Goal: Information Seeking & Learning: Learn about a topic

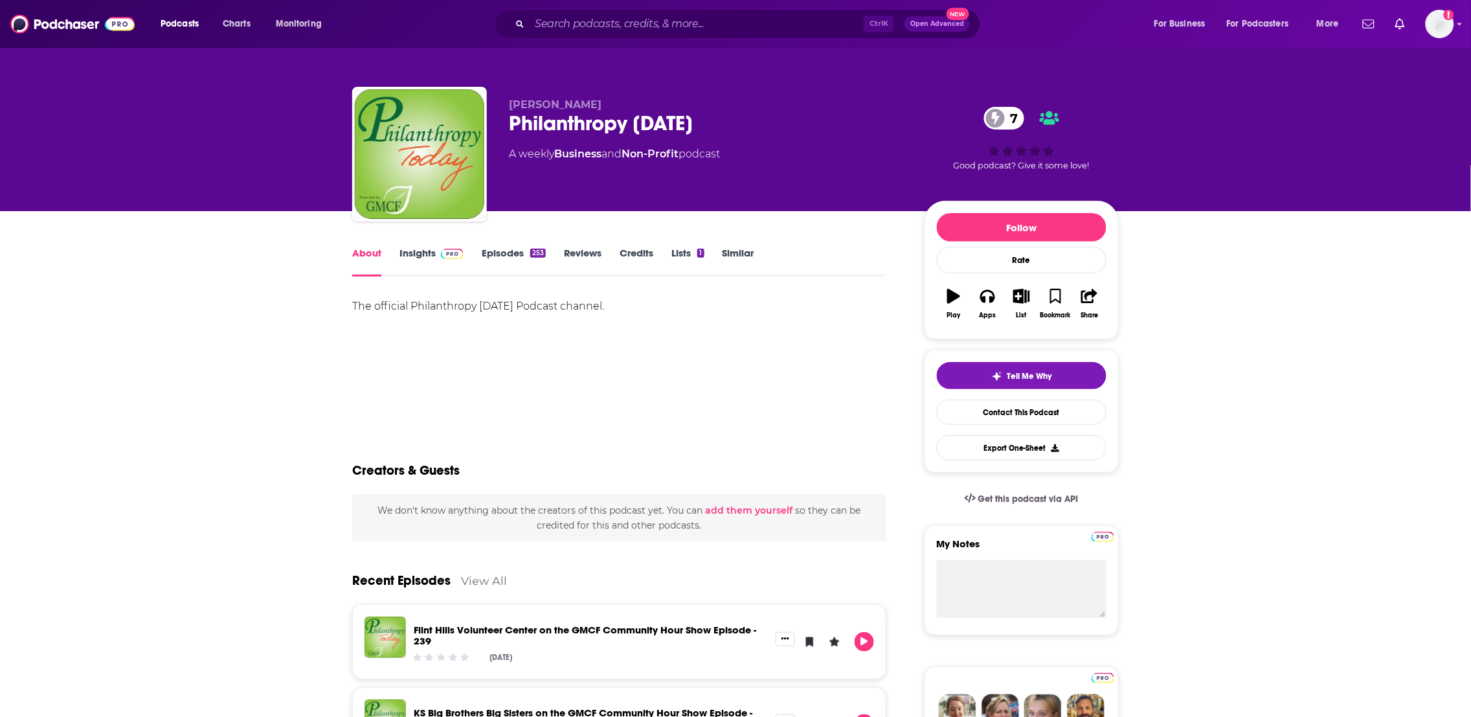
click at [367, 253] on link "About" at bounding box center [366, 262] width 29 height 30
click at [508, 251] on link "Episodes 253" at bounding box center [514, 262] width 64 height 30
click at [556, 23] on input "Search podcasts, credits, & more..." at bounding box center [697, 24] width 334 height 21
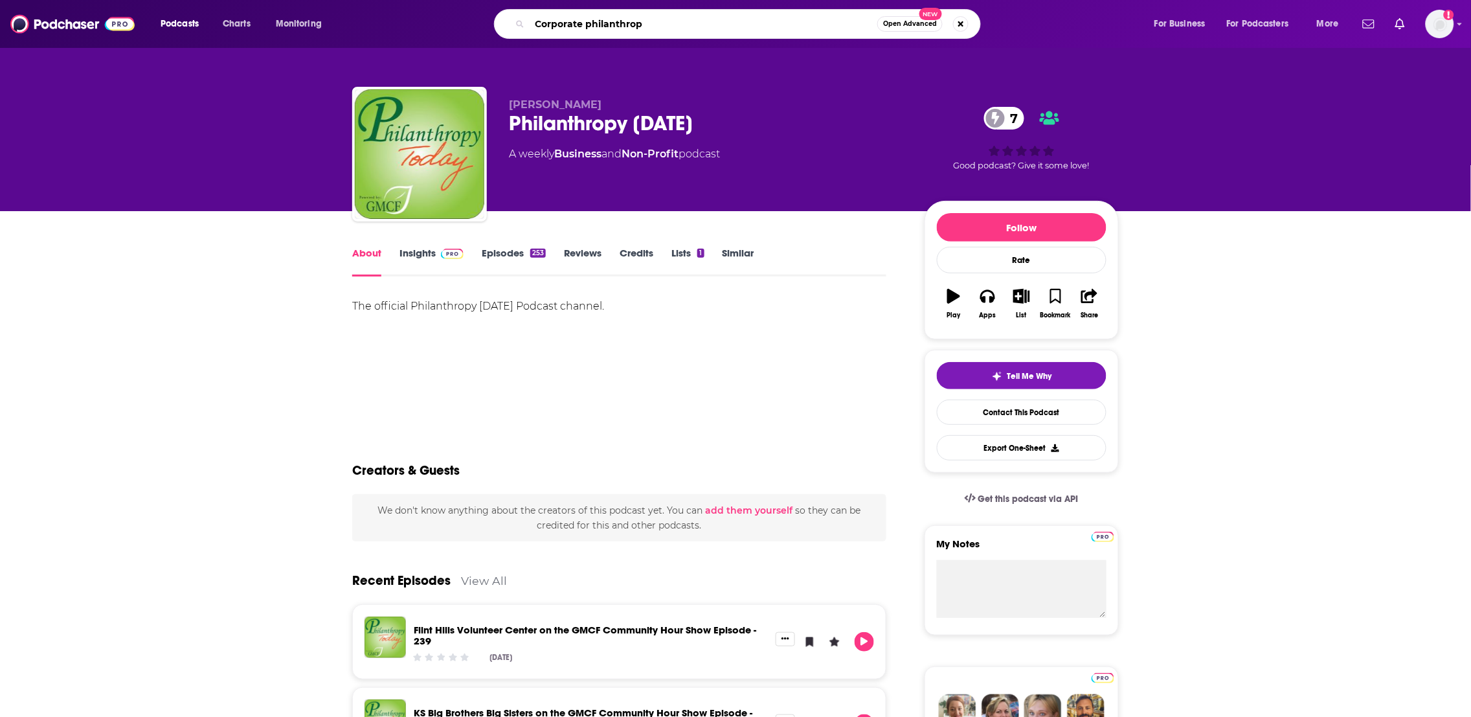
type input "Corporate philanthropy"
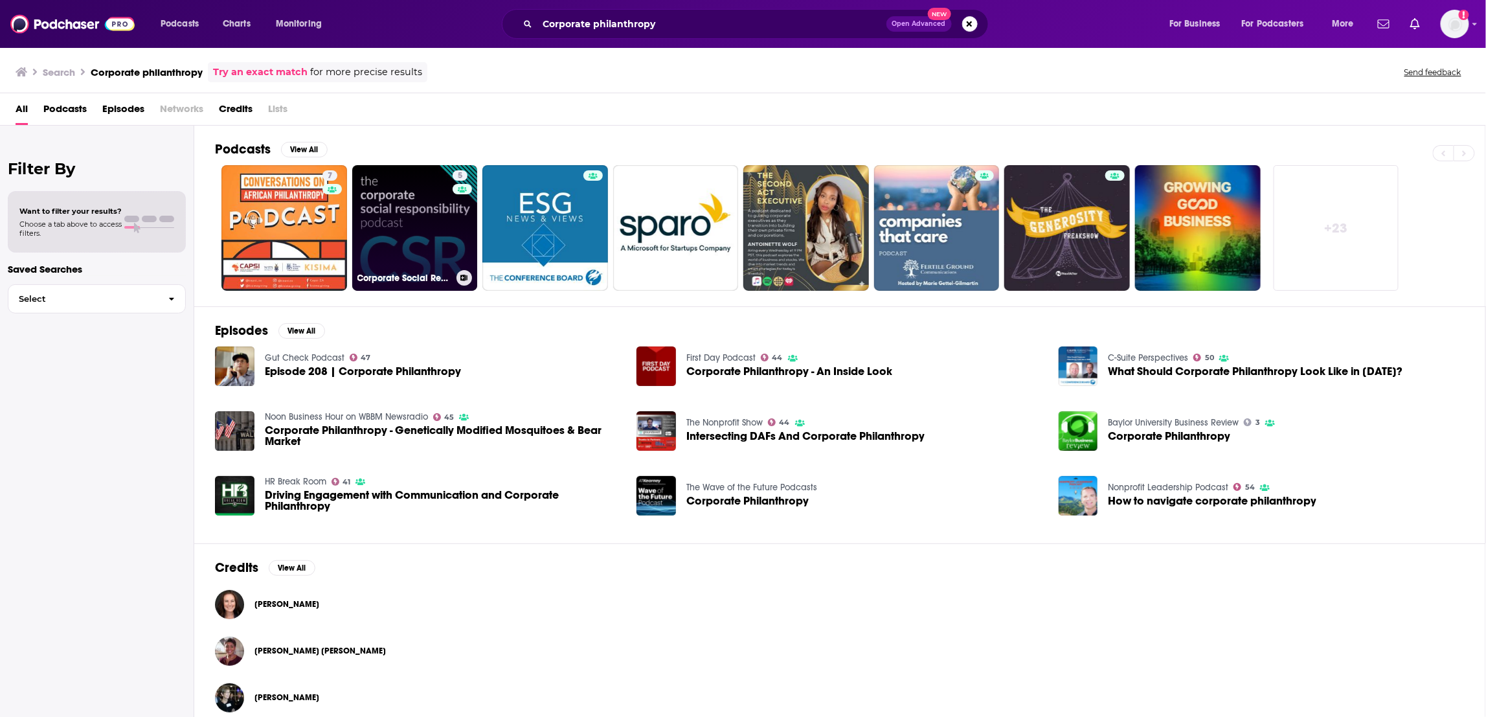
click at [430, 258] on link "5 Corporate Social Responsibility" at bounding box center [415, 228] width 126 height 126
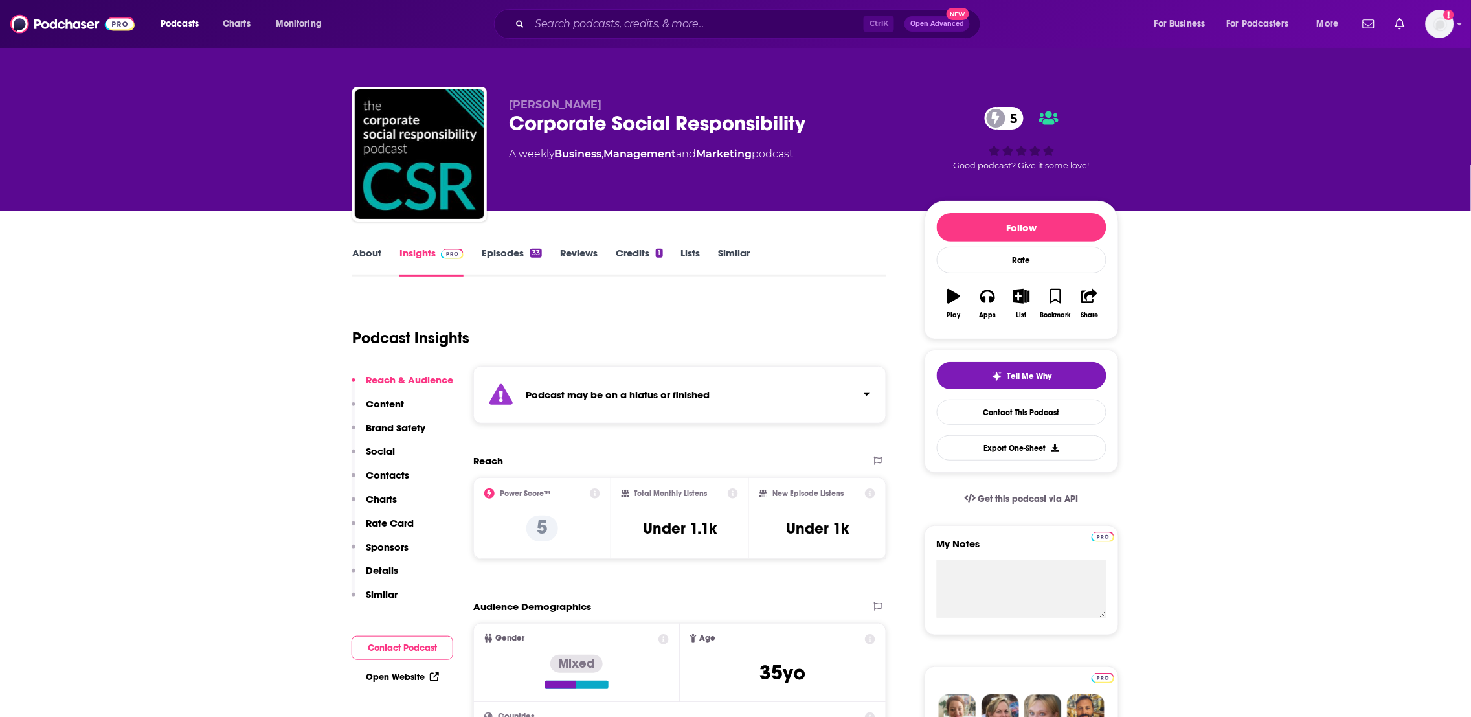
click at [366, 260] on link "About" at bounding box center [366, 262] width 29 height 30
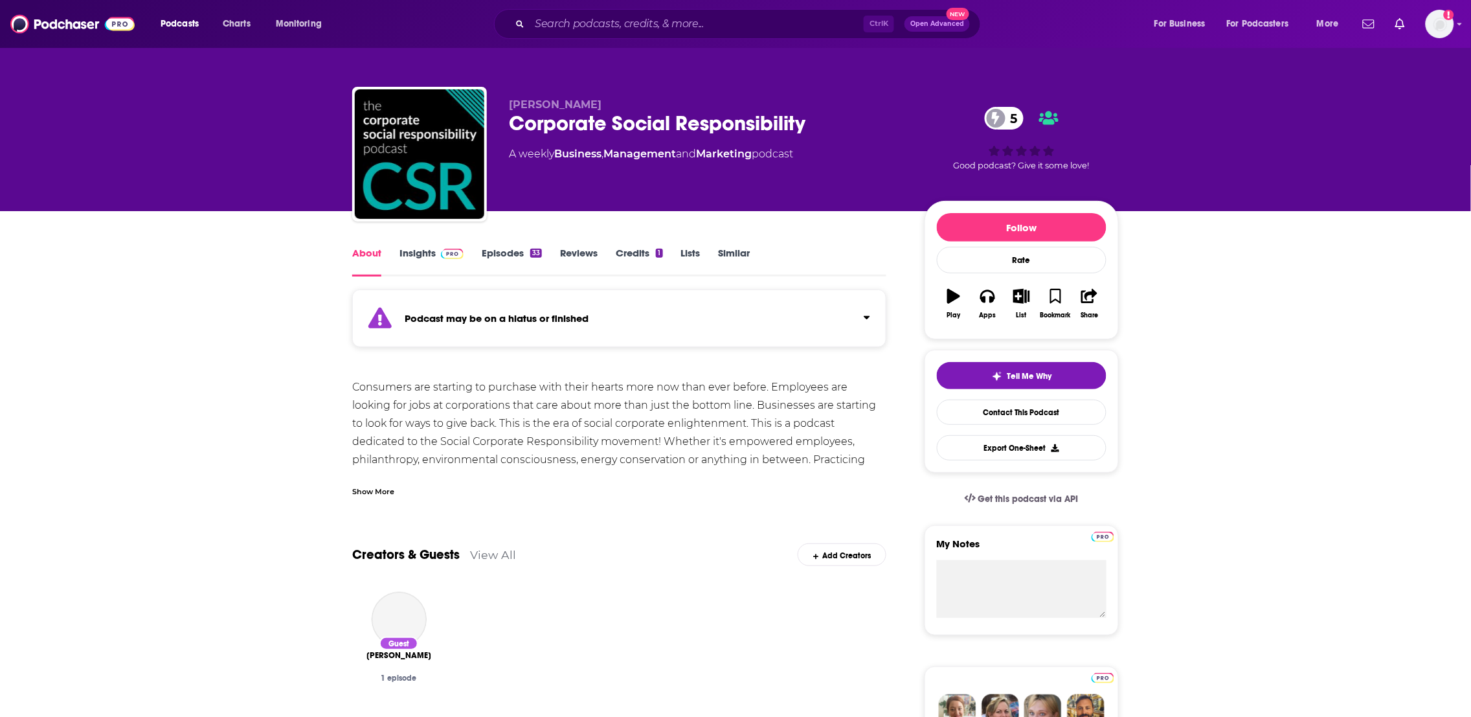
click at [513, 254] on link "Episodes 33" at bounding box center [512, 262] width 60 height 30
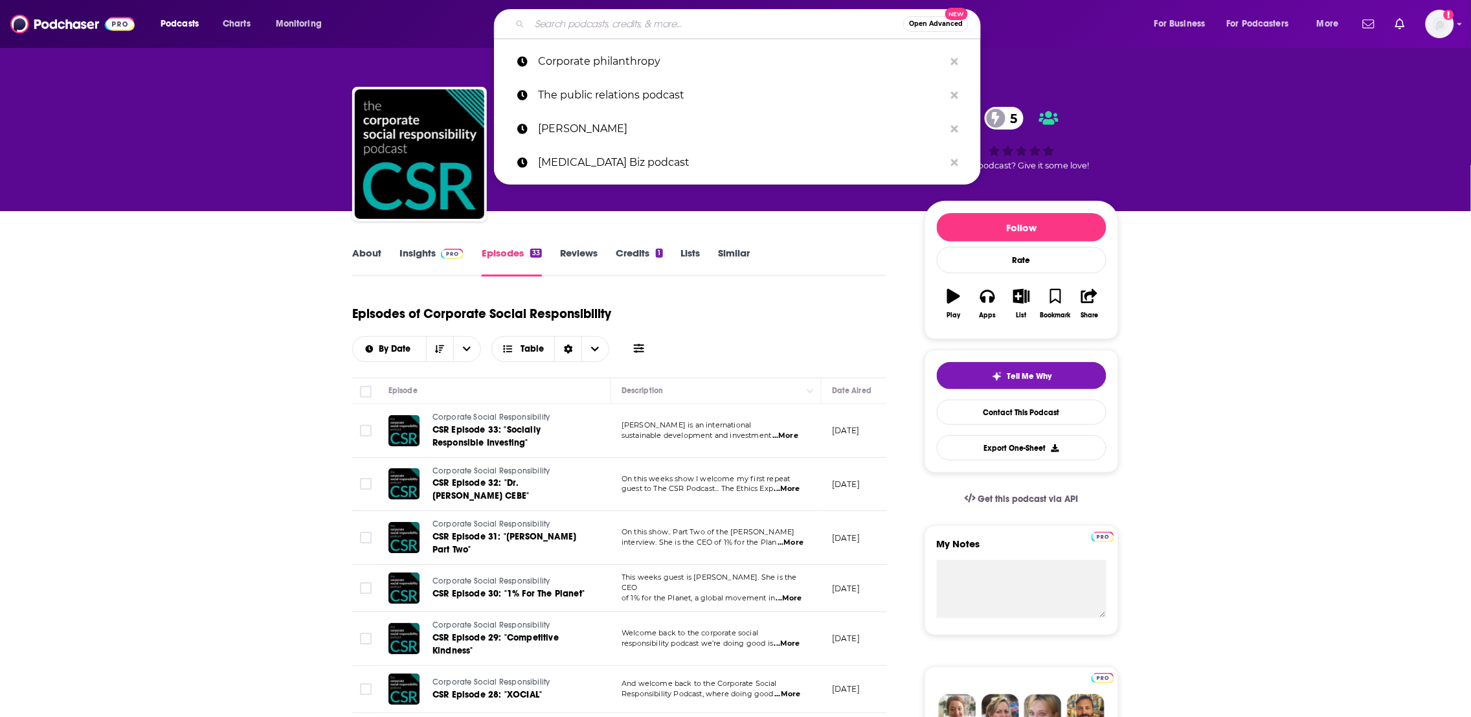
click at [560, 27] on input "Search podcasts, credits, & more..." at bounding box center [717, 24] width 374 height 21
paste input "Purpose 360"
type input "Purpose 360"
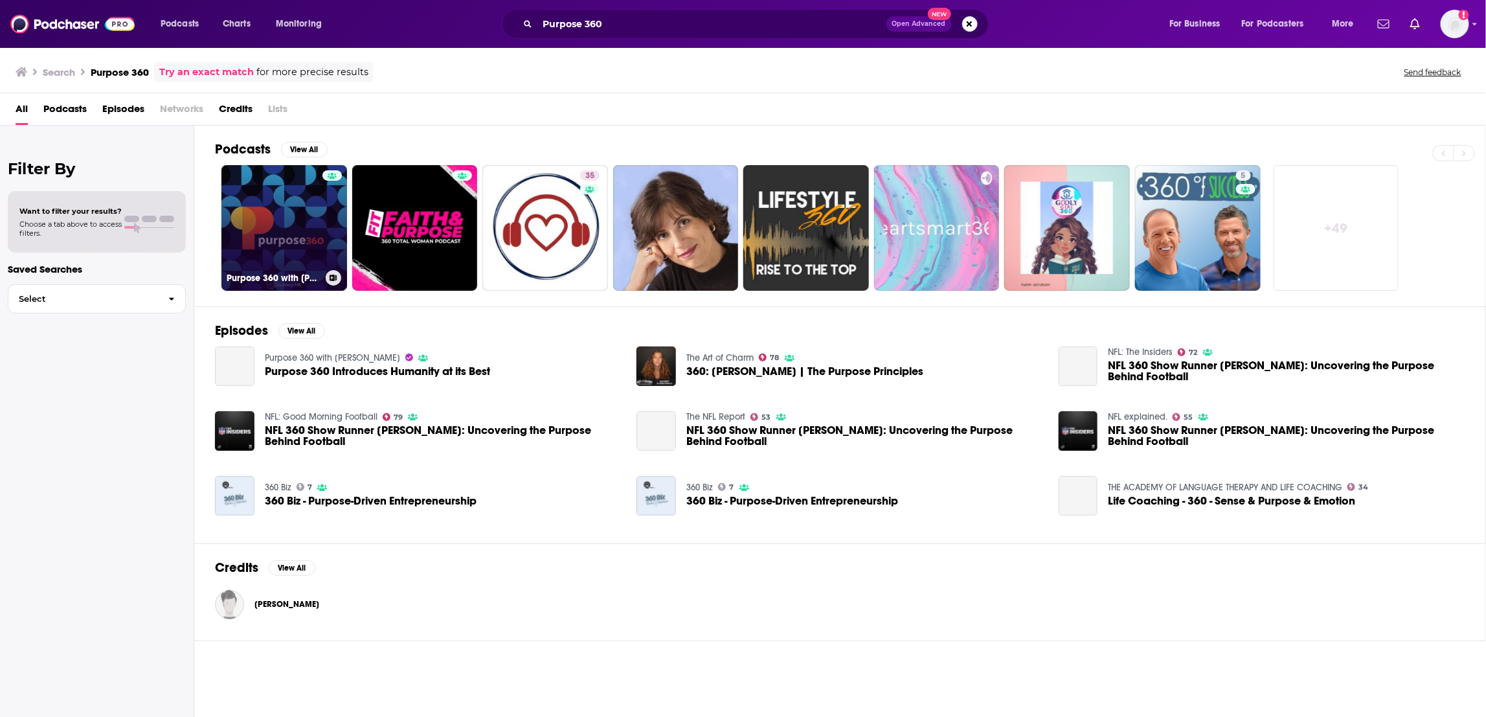
click at [300, 256] on link "Purpose 360 with [PERSON_NAME]" at bounding box center [284, 228] width 126 height 126
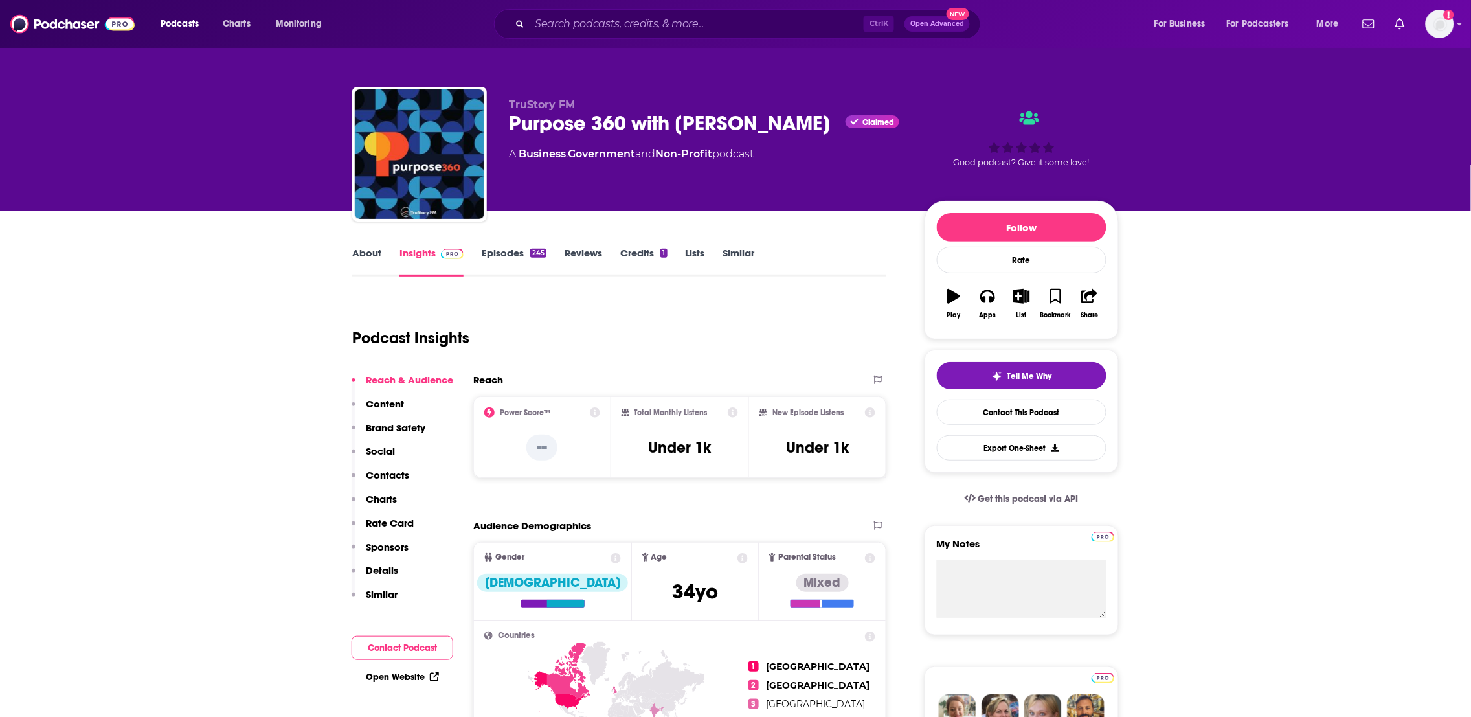
click at [370, 258] on link "About" at bounding box center [366, 262] width 29 height 30
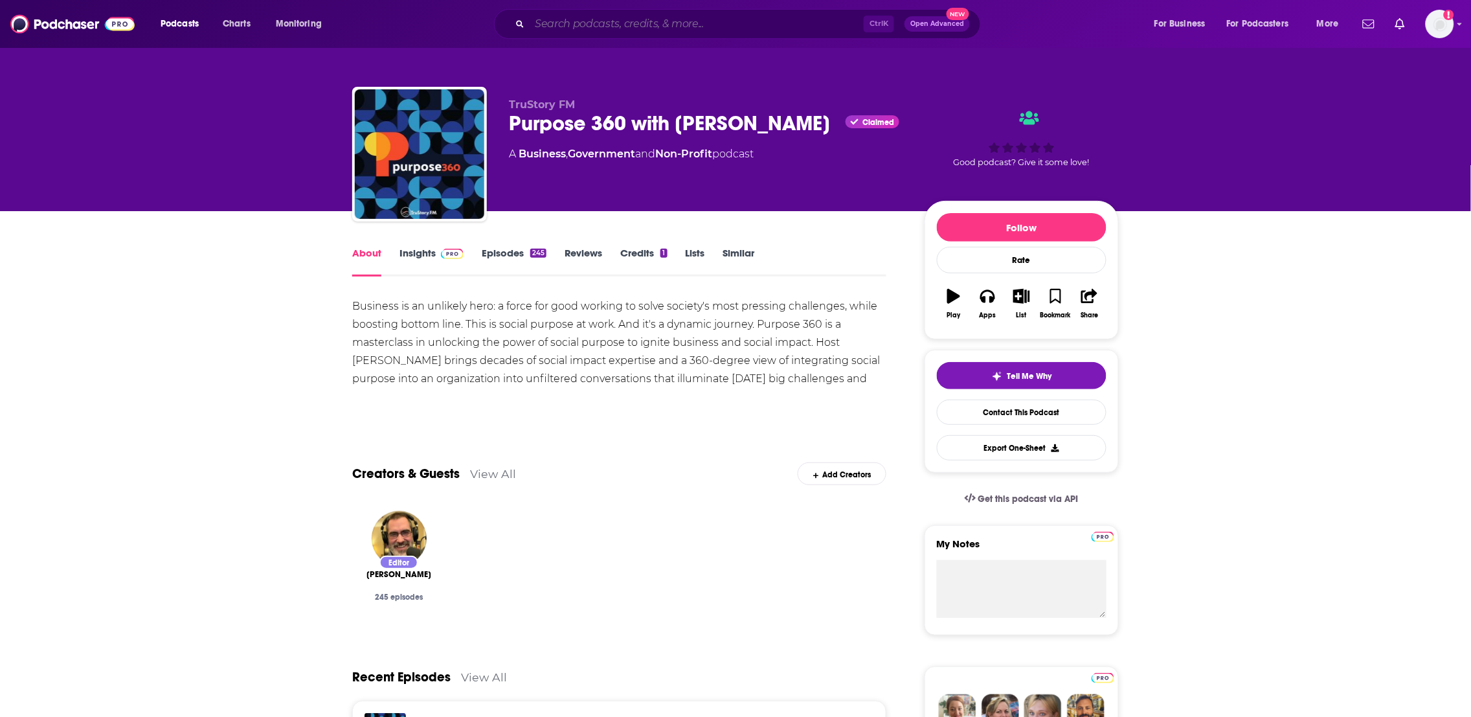
click at [551, 25] on input "Search podcasts, credits, & more..." at bounding box center [697, 24] width 334 height 21
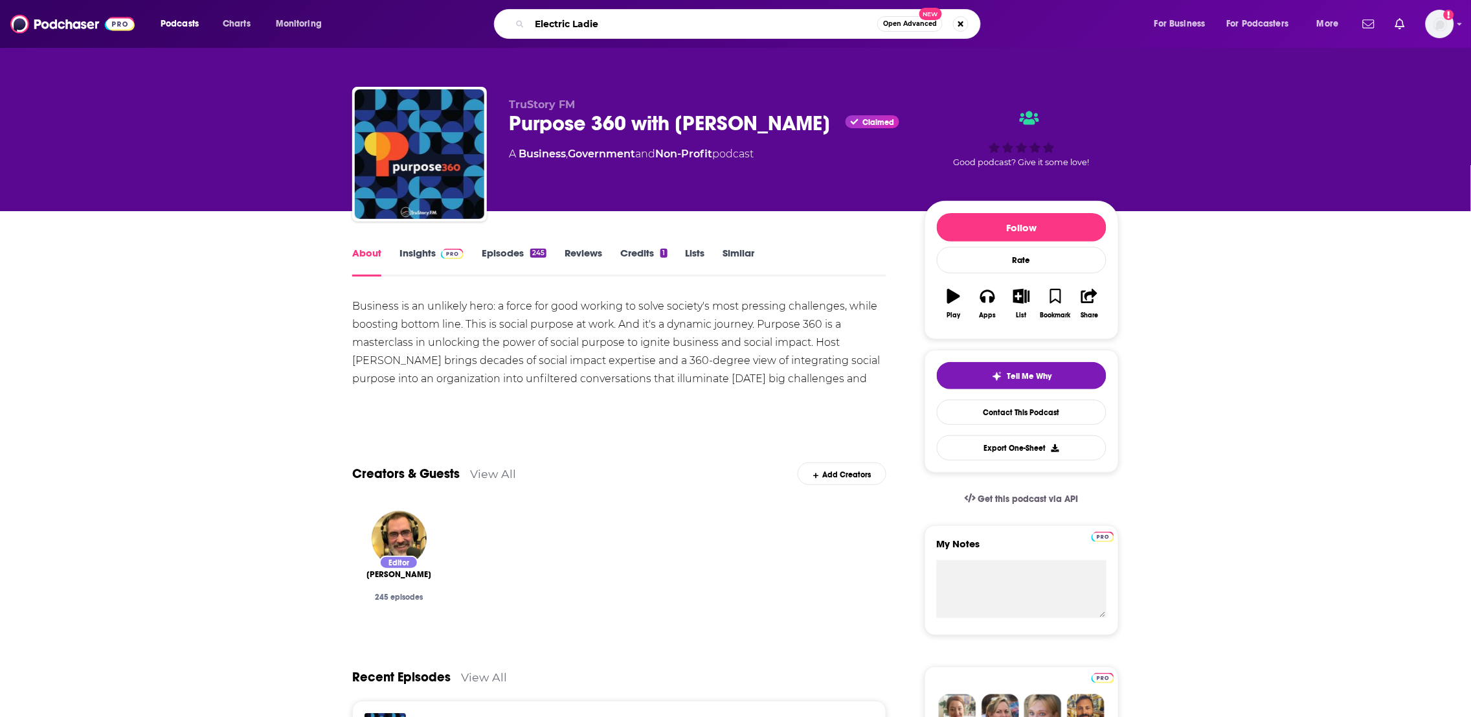
type input "Electric [DEMOGRAPHIC_DATA]"
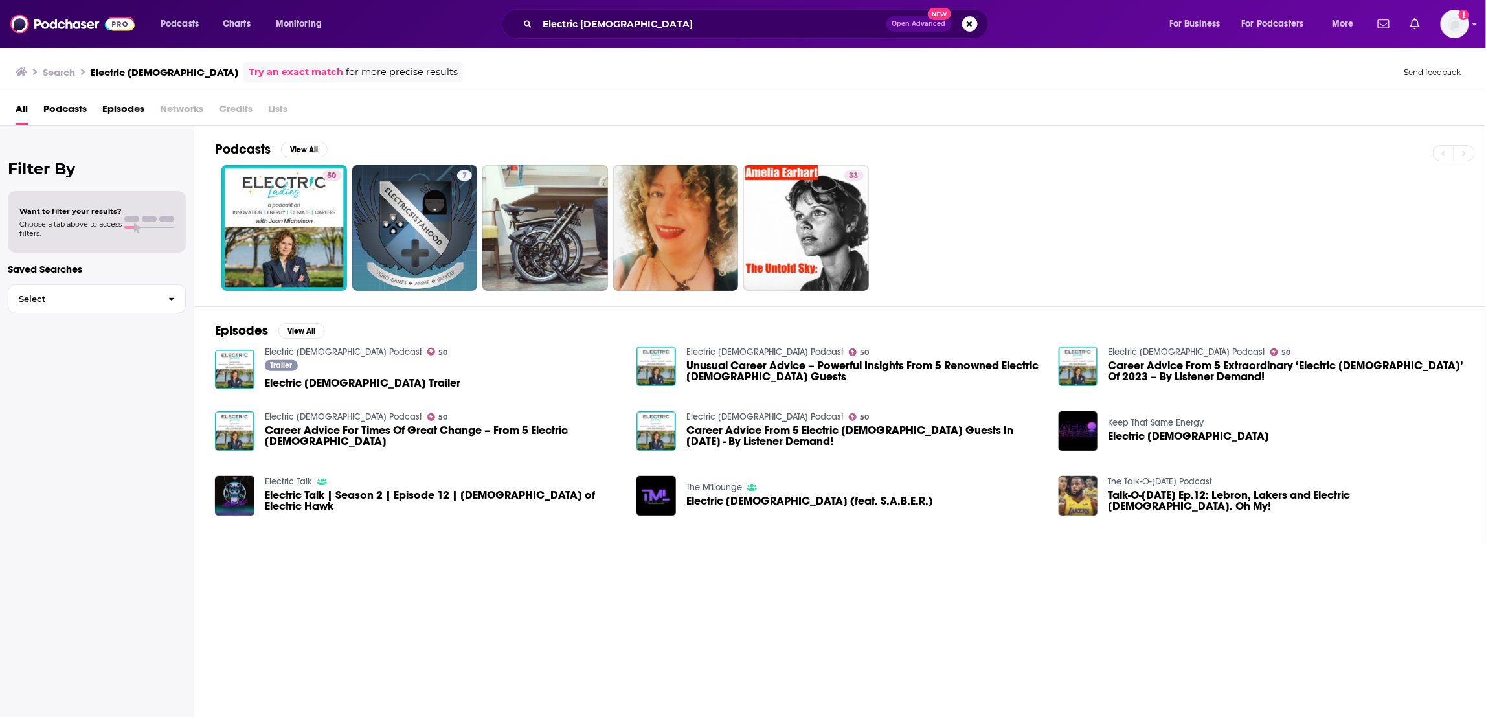
click at [244, 153] on h2 "Podcasts" at bounding box center [243, 149] width 56 height 16
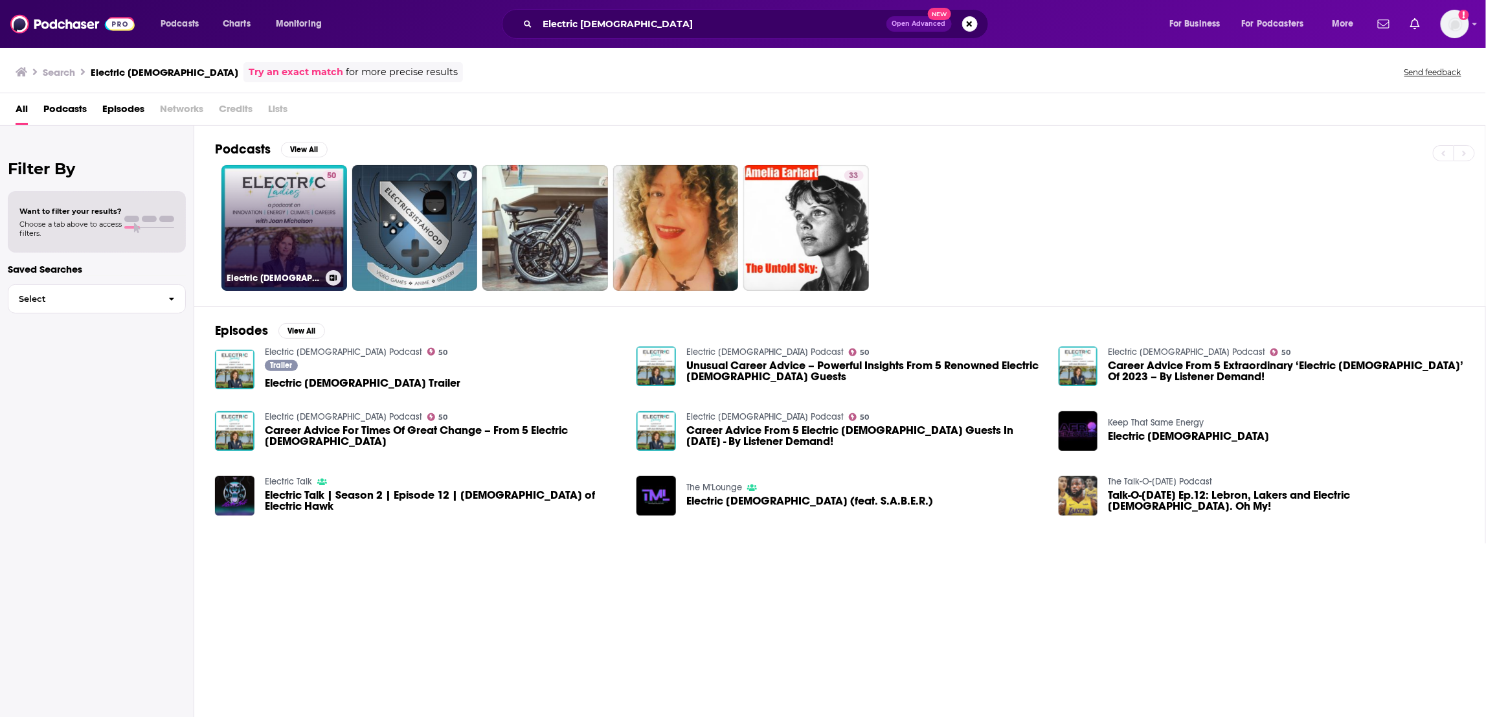
click at [275, 265] on link "50 Electric [DEMOGRAPHIC_DATA] Podcast" at bounding box center [284, 228] width 126 height 126
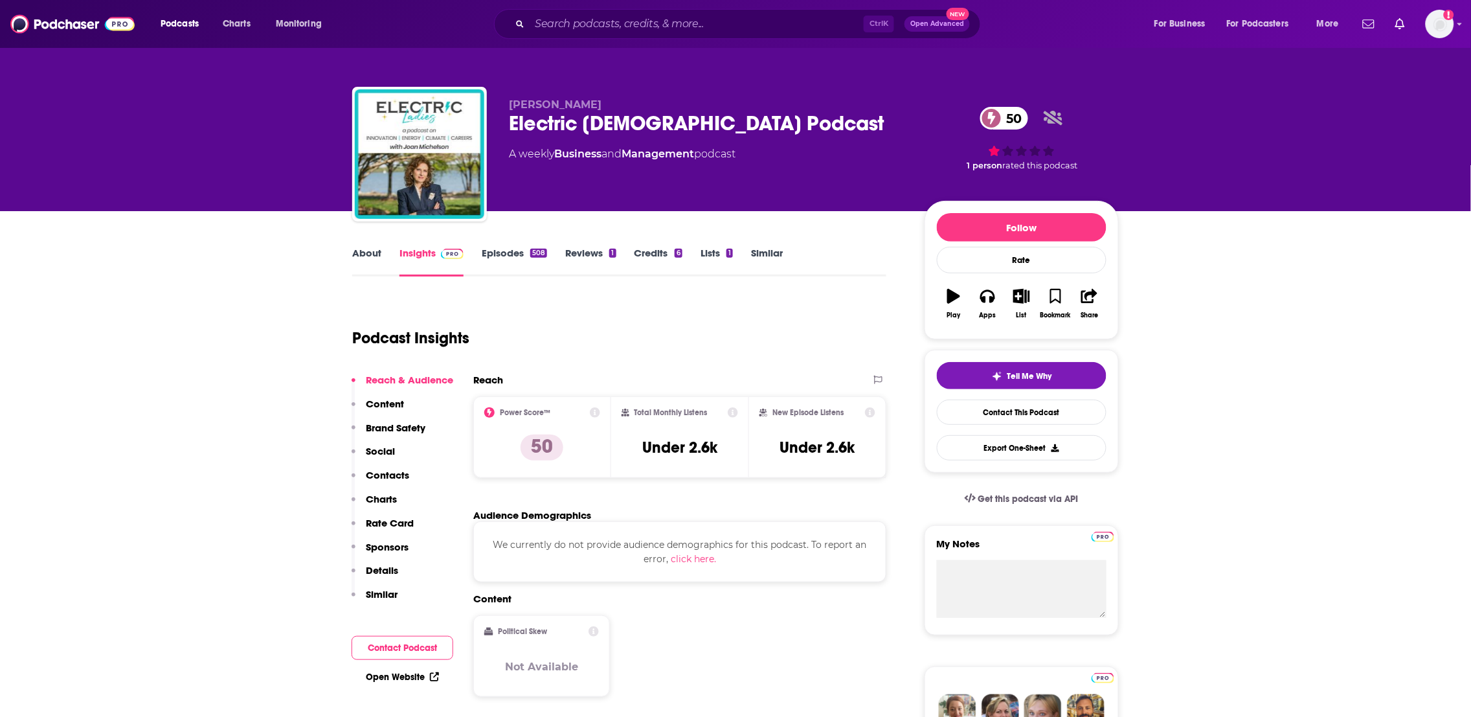
click at [380, 253] on link "About" at bounding box center [366, 262] width 29 height 30
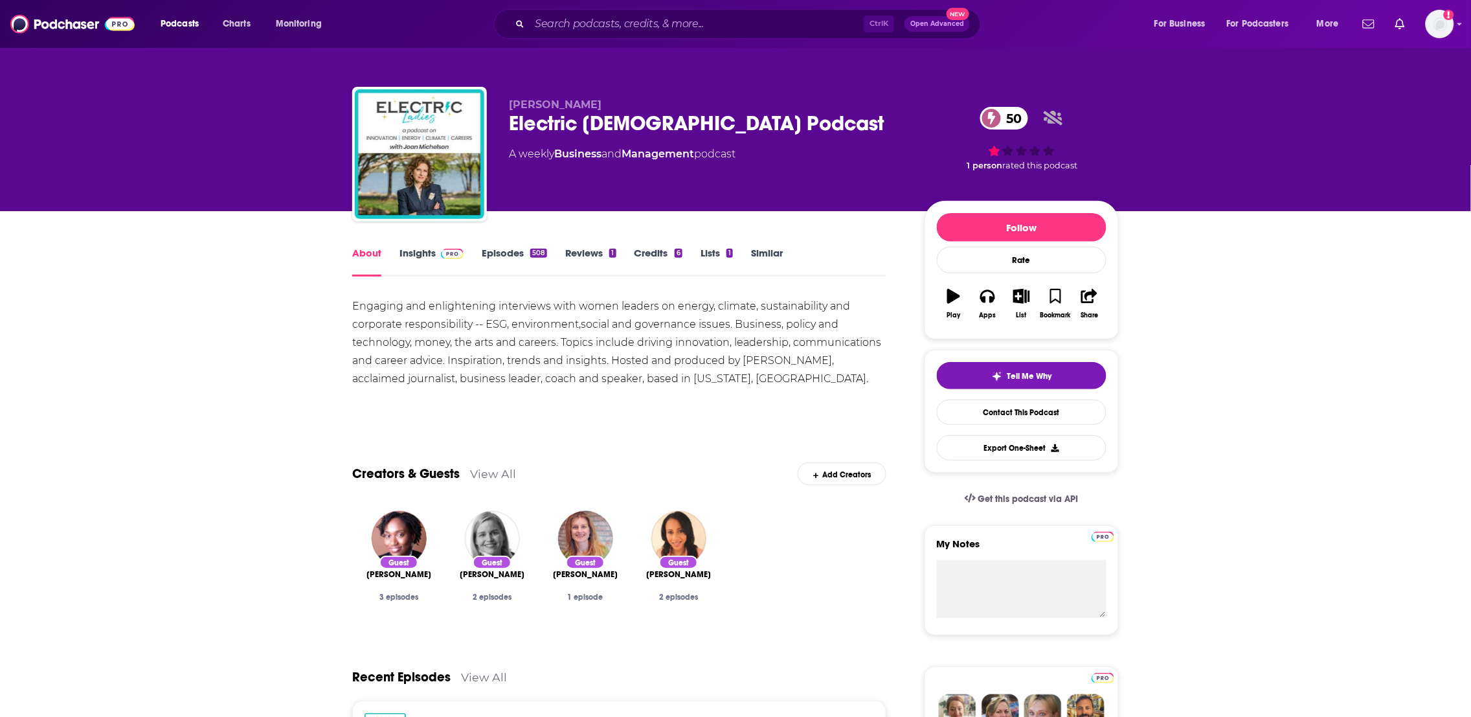
click at [506, 260] on link "Episodes 508" at bounding box center [514, 262] width 65 height 30
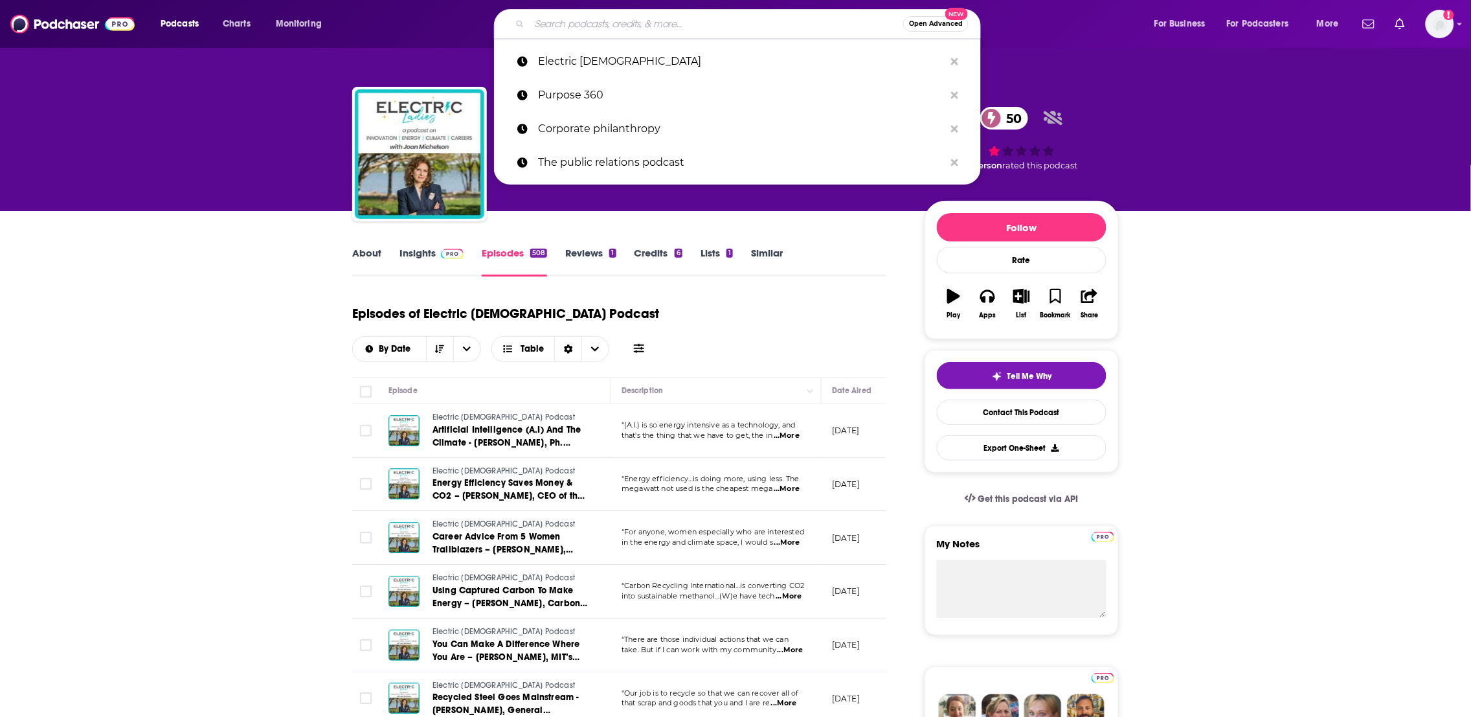
click at [577, 17] on input "Search podcasts, credits, & more..." at bounding box center [717, 24] width 374 height 21
paste input "Speaking of Purpose"
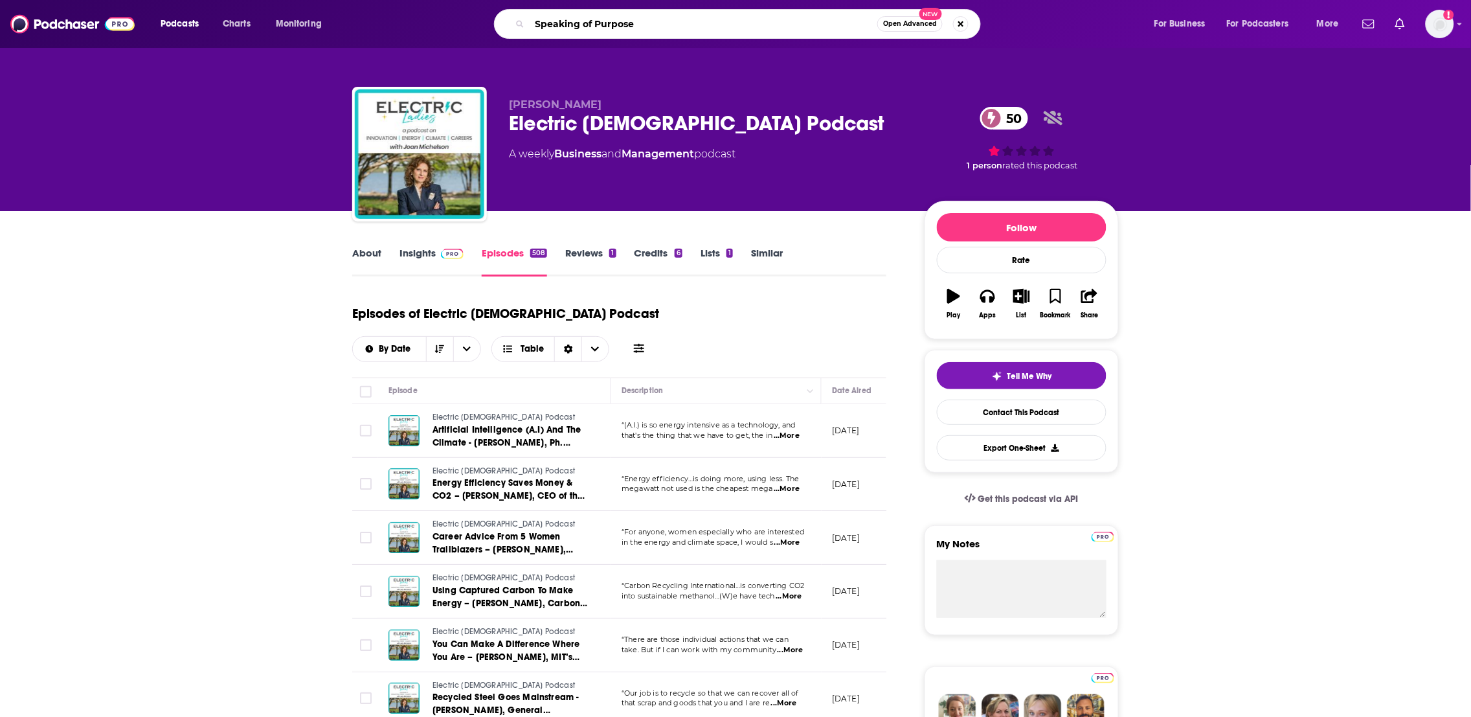
type input "Speaking of Purpose"
click at [428, 254] on link "Insights" at bounding box center [431, 262] width 64 height 30
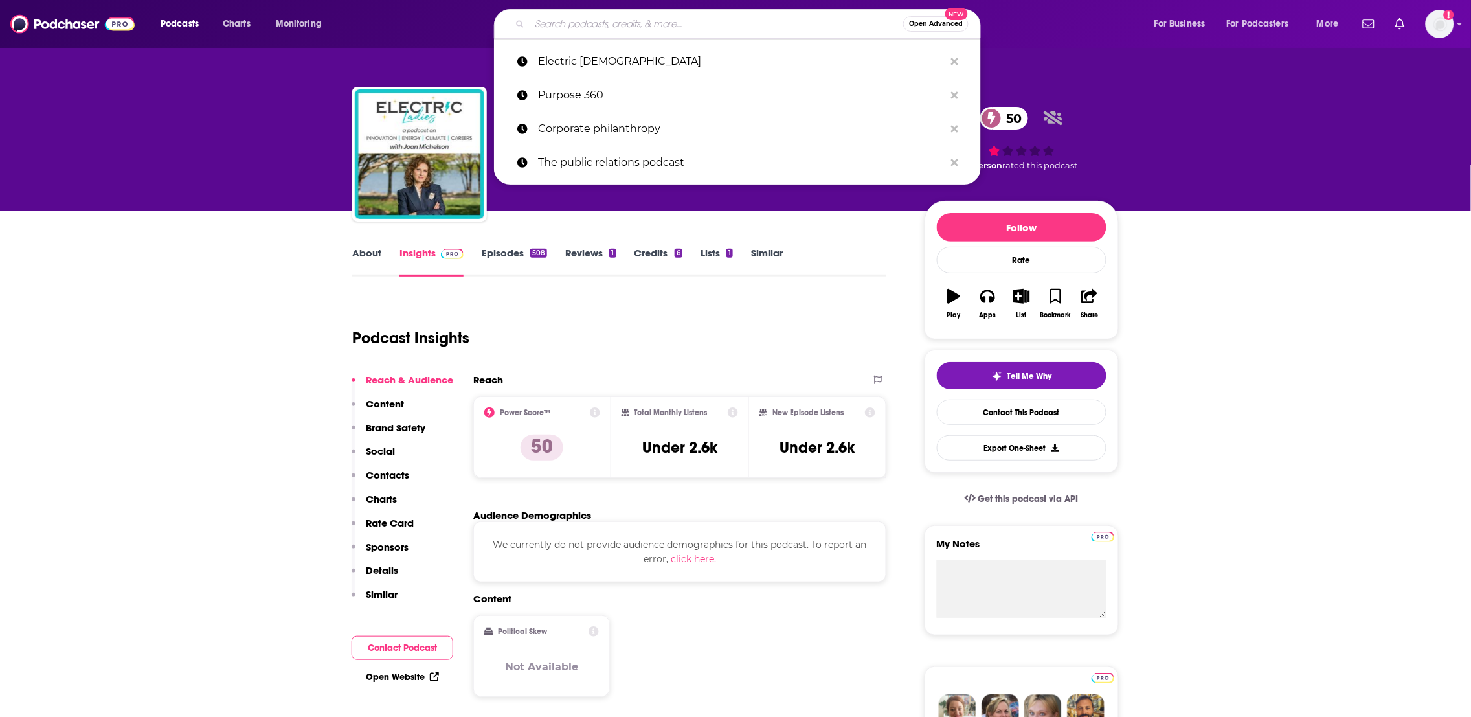
click at [592, 17] on input "Search podcasts, credits, & more..." at bounding box center [717, 24] width 374 height 21
paste input "Speaking of Purpose"
type input "Speaking of Purpose"
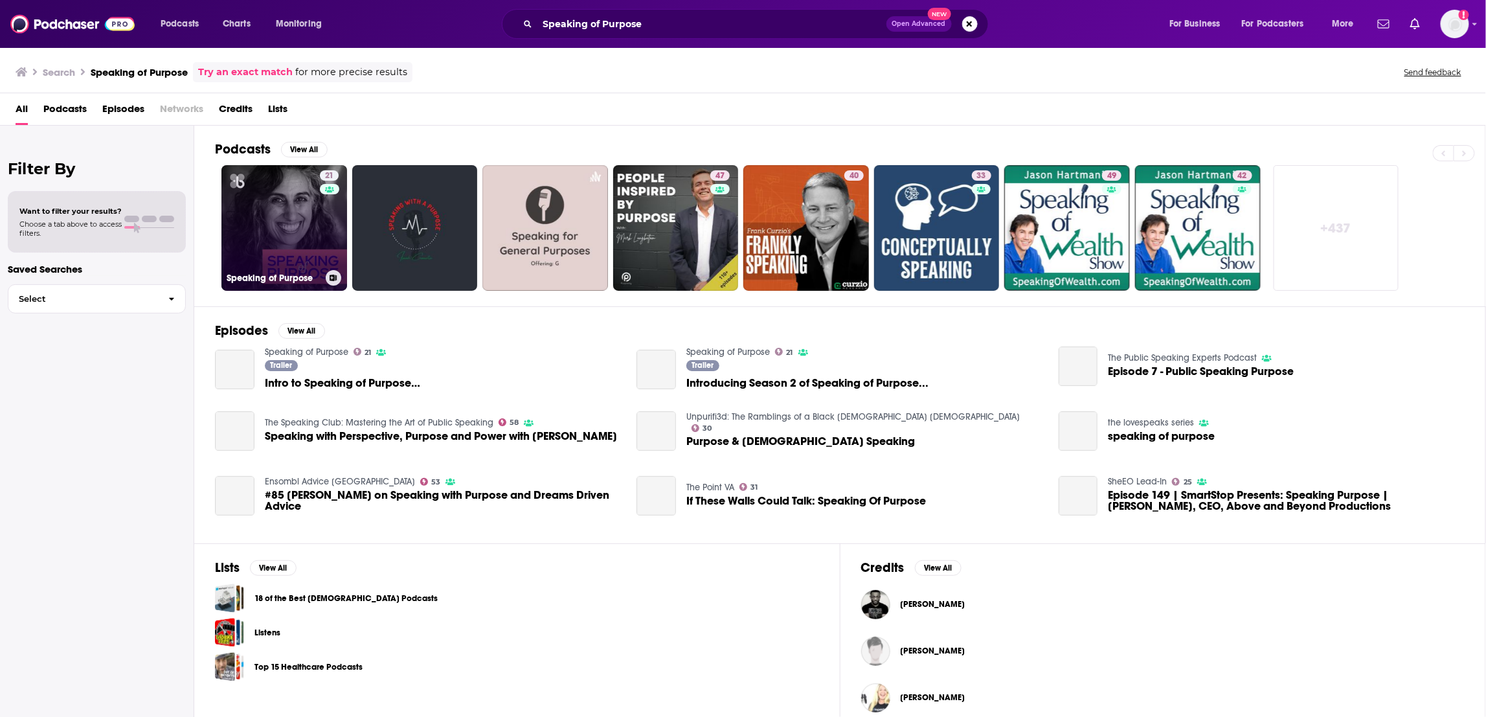
click at [286, 245] on link "21 Speaking of Purpose" at bounding box center [284, 228] width 126 height 126
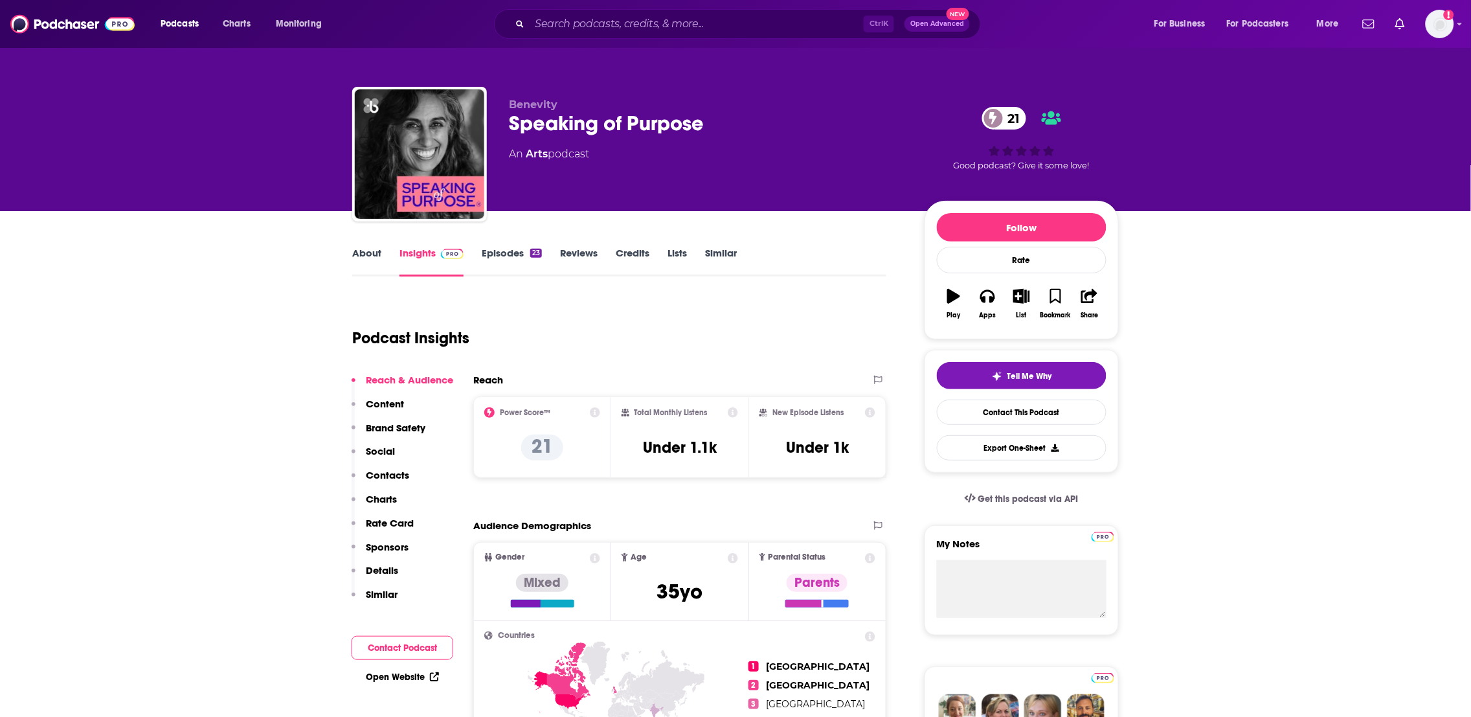
click at [376, 256] on link "About" at bounding box center [366, 262] width 29 height 30
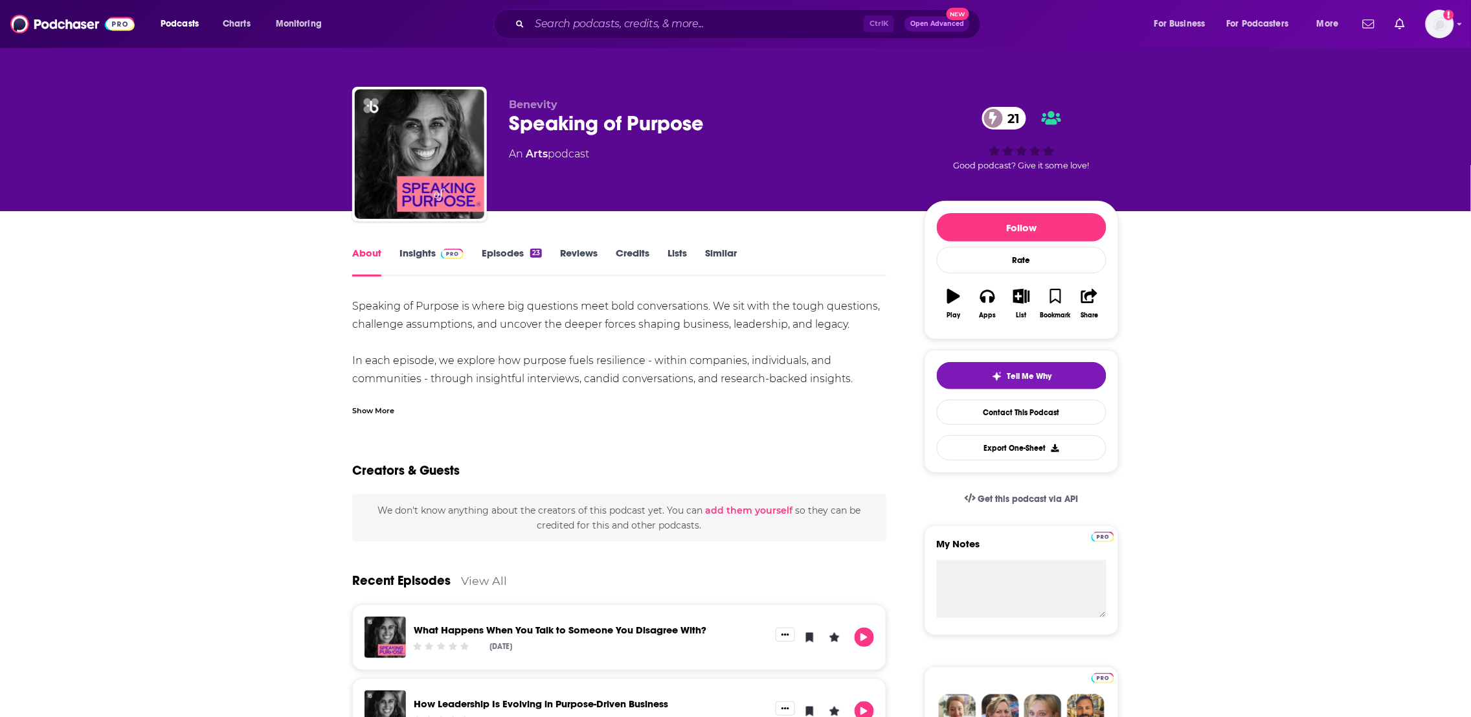
click at [423, 252] on link "Insights" at bounding box center [431, 262] width 64 height 30
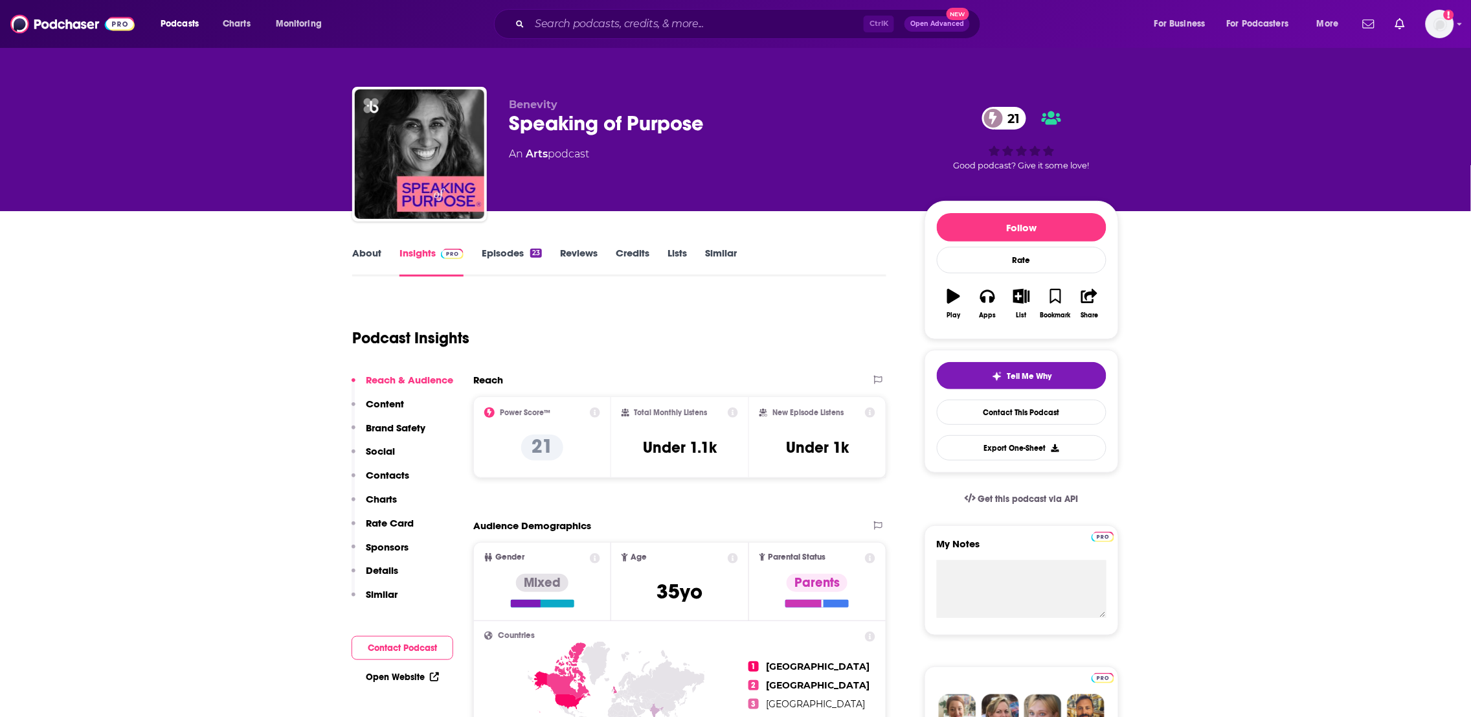
click at [514, 254] on link "Episodes 23" at bounding box center [512, 262] width 60 height 30
